Goal: Check status

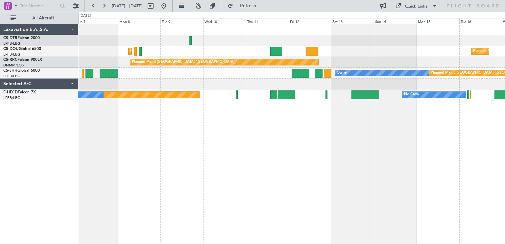
click at [92, 108] on div "Planned Maint Paris (Le Bourget) Planned Maint Paris (Le Bourget) Planned Maint…" at bounding box center [291, 134] width 426 height 220
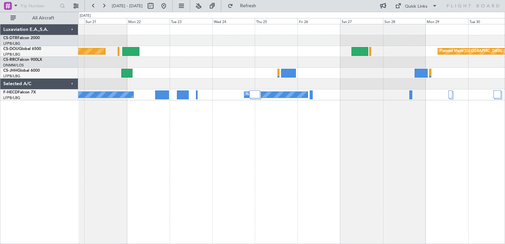
click at [210, 143] on div "Planned Maint Paris (Le Bourget) Planned Maint Paris (Le Bourget) Owner No Crew…" at bounding box center [291, 134] width 426 height 220
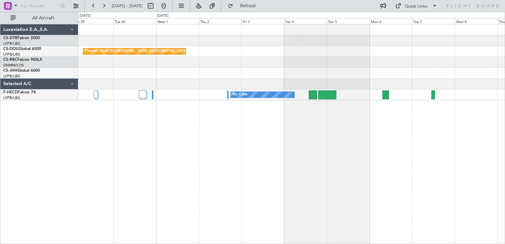
click at [34, 106] on div "Planned Maint Paris (Le Bourget) No Crew Luxaviation E.A.,S.A. CS-DTR Falcon 20…" at bounding box center [252, 128] width 505 height 232
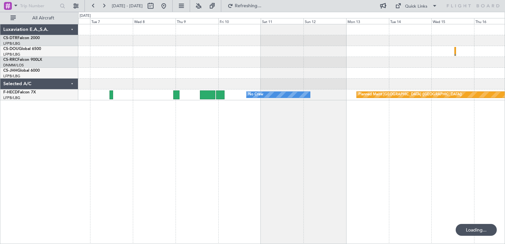
click at [121, 121] on div "No Crew Planned Maint Paris (Le Bourget) No Crew" at bounding box center [291, 134] width 426 height 220
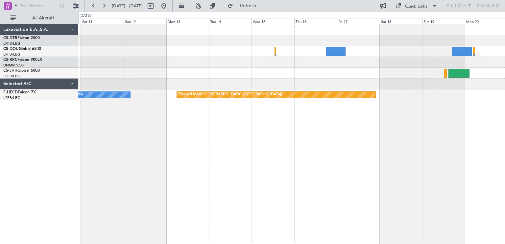
click at [504, 135] on div "Planned Maint Paris (Le Bourget) No Crew Luxaviation E.A.,S.A. CS-DTR Falcon 20…" at bounding box center [252, 128] width 505 height 232
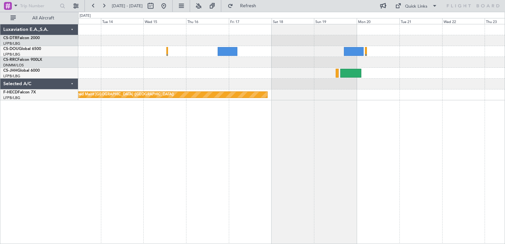
click at [31, 117] on div "Planned Maint Paris (Le Bourget) No Crew Luxaviation E.A.,S.A. CS-DTR Falcon 20…" at bounding box center [252, 128] width 505 height 232
